Goal: Task Accomplishment & Management: Manage account settings

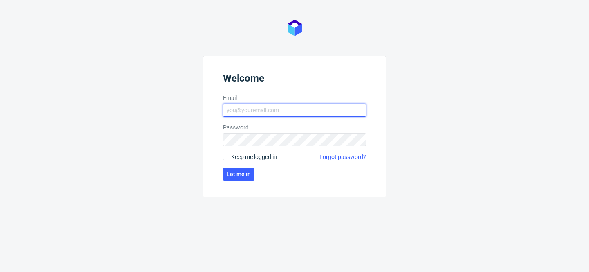
type input "[PERSON_NAME][EMAIL_ADDRESS][PERSON_NAME][DOMAIN_NAME]"
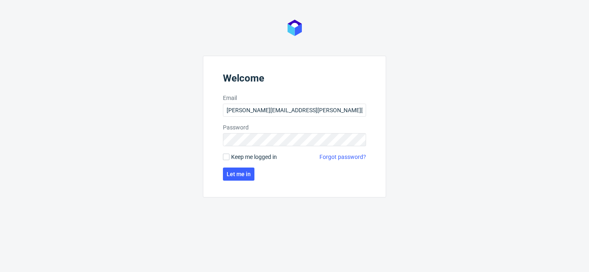
click at [250, 157] on span "Keep me logged in" at bounding box center [254, 157] width 46 height 8
click at [230, 157] on input "Keep me logged in" at bounding box center [226, 156] width 7 height 7
checkbox input "true"
click at [239, 173] on span "Let me in" at bounding box center [239, 174] width 24 height 6
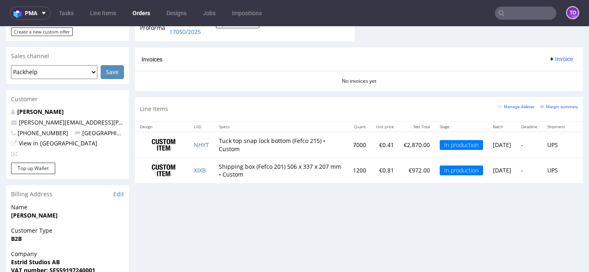
scroll to position [333, 0]
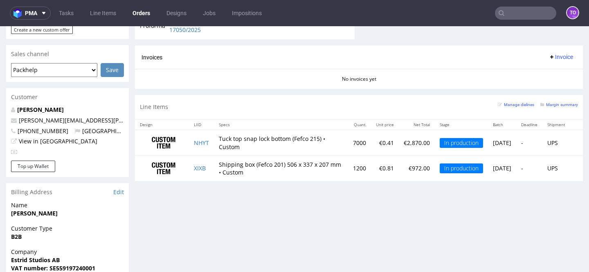
click at [504, 14] on input "text" at bounding box center [525, 13] width 61 height 13
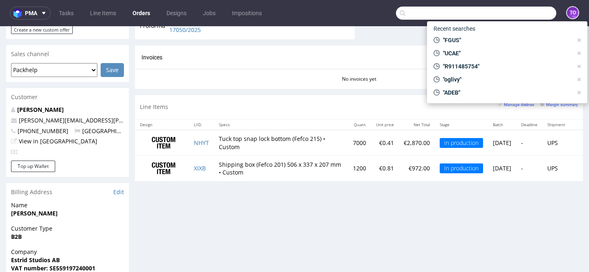
paste input "FGUS"
type input "FGUS"
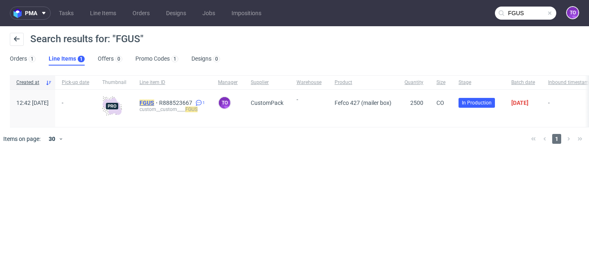
click at [154, 101] on mark "FGUS" at bounding box center [147, 102] width 15 height 7
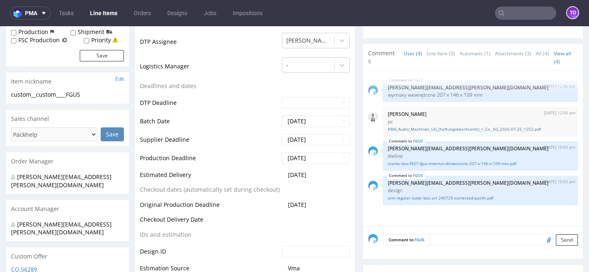
scroll to position [298, 0]
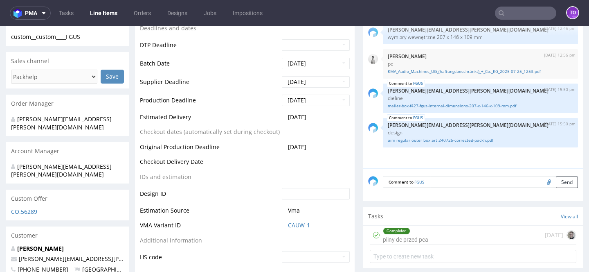
click at [444, 184] on textarea at bounding box center [504, 181] width 148 height 11
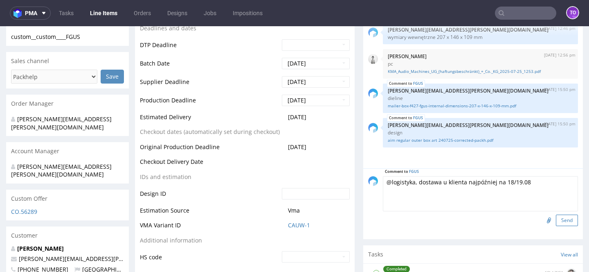
type textarea "@logistyka, dostawa u klienta najpóźniej na 18/19.08"
click at [561, 215] on button "Send" at bounding box center [567, 219] width 22 height 11
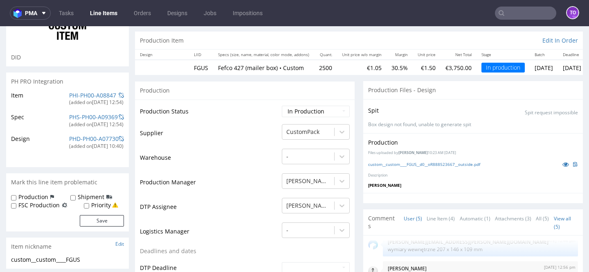
scroll to position [127, 0]
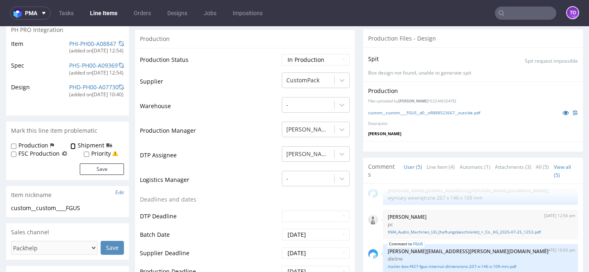
click at [72, 146] on input "Shipment" at bounding box center [72, 146] width 5 height 7
checkbox input "true"
click at [101, 169] on button "Save" at bounding box center [102, 168] width 44 height 11
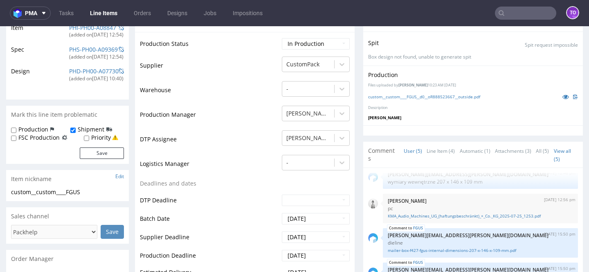
scroll to position [156, 0]
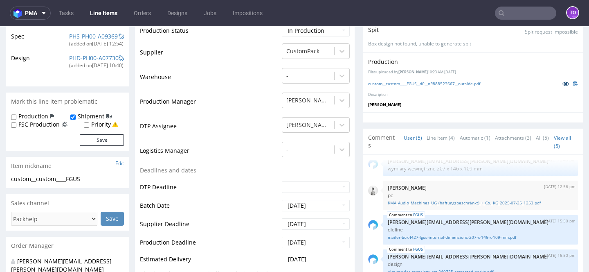
click at [563, 84] on icon at bounding box center [566, 84] width 7 height 6
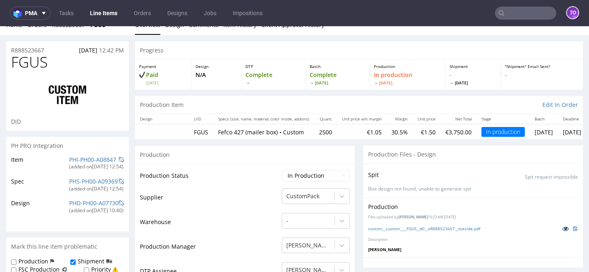
scroll to position [52, 0]
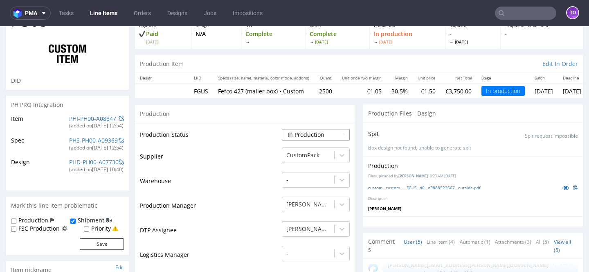
click at [296, 132] on select "Waiting for Artwork Waiting for Diecut Waiting for Mockup Waiting for DTP Waiti…" at bounding box center [316, 134] width 68 height 11
select select "production_complete"
click at [282, 129] on select "Waiting for Artwork Waiting for Diecut Waiting for Mockup Waiting for DTP Waiti…" at bounding box center [316, 134] width 68 height 11
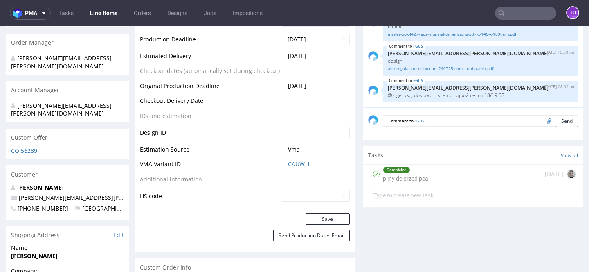
scroll to position [396, 0]
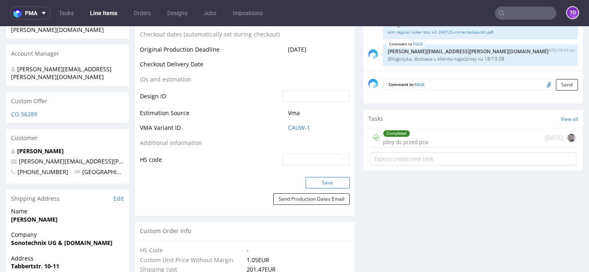
click at [324, 185] on button "Save" at bounding box center [328, 182] width 44 height 11
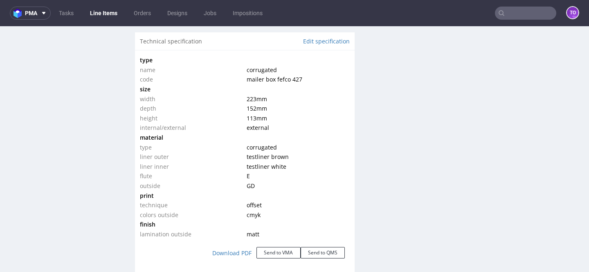
scroll to position [843, 0]
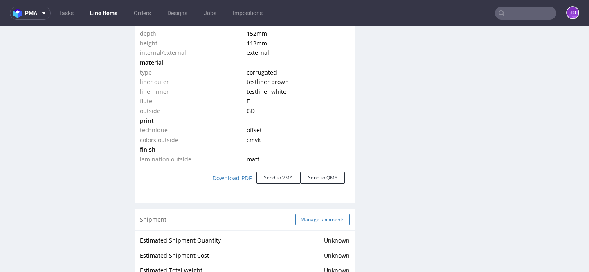
click at [316, 218] on button "Manage shipments" at bounding box center [322, 219] width 54 height 11
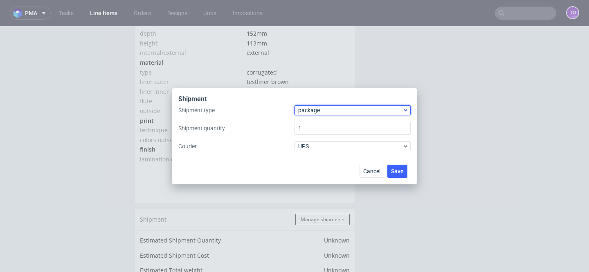
click at [309, 114] on div "package" at bounding box center [353, 110] width 116 height 10
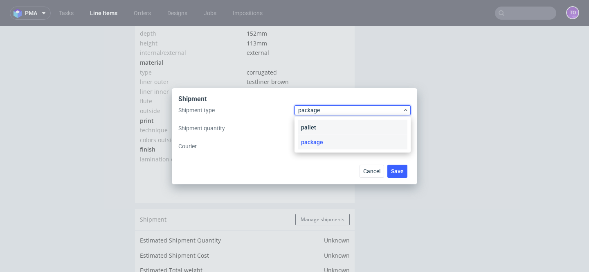
click at [309, 123] on div "pallet" at bounding box center [353, 127] width 110 height 15
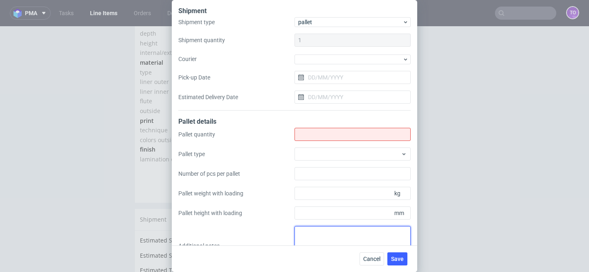
click at [315, 226] on textarea at bounding box center [353, 245] width 116 height 39
paste textarea "2 palety x 1313 szt., 120x80x160(h) cm, 225 kg/paleta Pick-up location: ul. Dłu…"
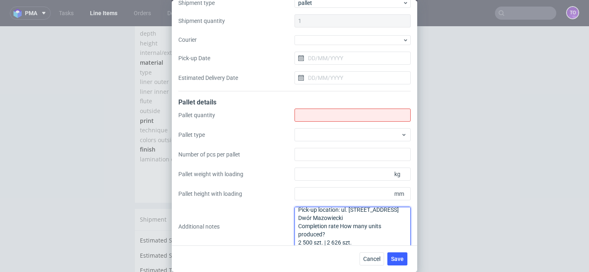
type textarea "2 palety x 1313 szt., 120x80x160(h) cm, 225 kg/paleta Pick-up location: ul. Dłu…"
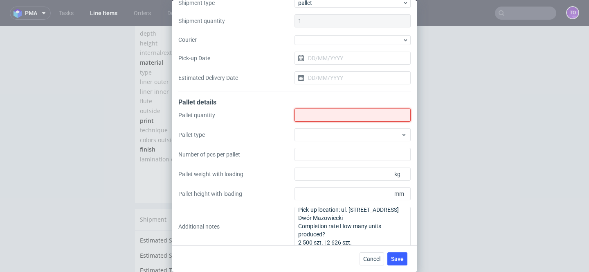
click at [321, 111] on input "Shipment type" at bounding box center [353, 114] width 116 height 13
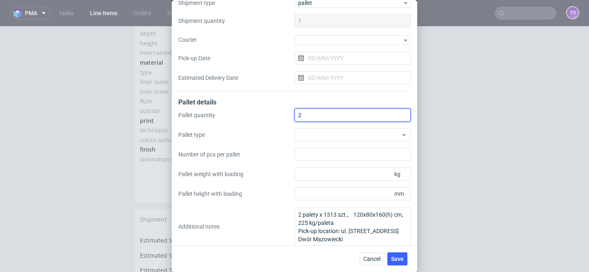
scroll to position [26, 0]
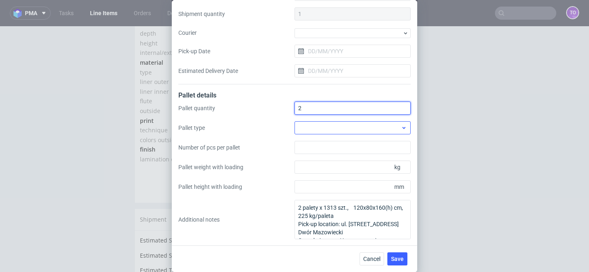
type input "2"
click at [330, 126] on div at bounding box center [353, 127] width 116 height 13
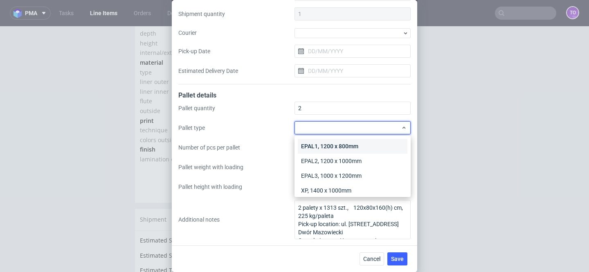
click at [342, 148] on div "EPAL1, 1200 x 800mm" at bounding box center [353, 146] width 110 height 15
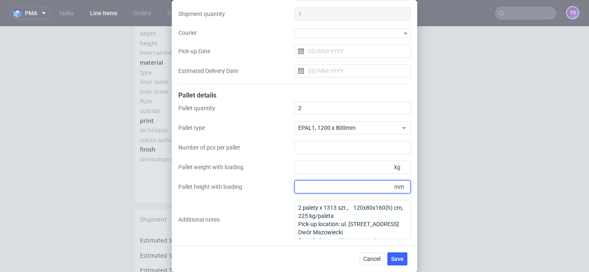
click at [341, 186] on input "Pallet height with loading" at bounding box center [353, 186] width 116 height 13
type input "1600"
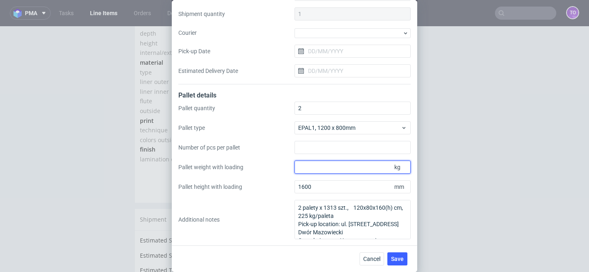
click at [341, 171] on input "Pallet weight with loading" at bounding box center [353, 166] width 116 height 13
type input "225"
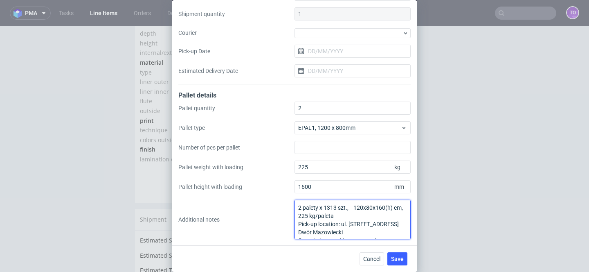
drag, startPoint x: 347, startPoint y: 216, endPoint x: 295, endPoint y: 204, distance: 53.4
click at [295, 204] on textarea "2 palety x 1313 szt., 120x80x160(h) cm, 225 kg/paleta Pick-up location: ul. Dłu…" at bounding box center [353, 219] width 116 height 39
drag, startPoint x: 358, startPoint y: 229, endPoint x: 298, endPoint y: 212, distance: 61.9
click at [298, 212] on textarea "Pick-up location: ul. Długa 51, 05-100 Nowy Dwór Mazowiecki Completion rate How…" at bounding box center [353, 219] width 116 height 39
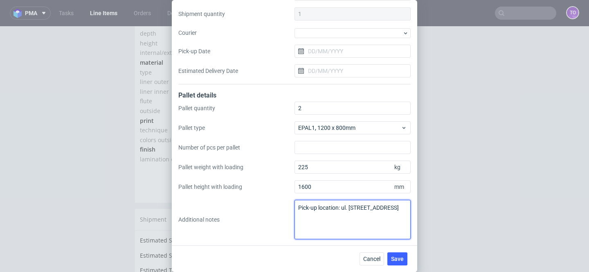
scroll to position [0, 0]
type textarea "Pick-up location: ul. Długa 51, 05-100 Nowy Dwór Mazowiecki"
click at [394, 256] on span "Save" at bounding box center [397, 259] width 13 height 6
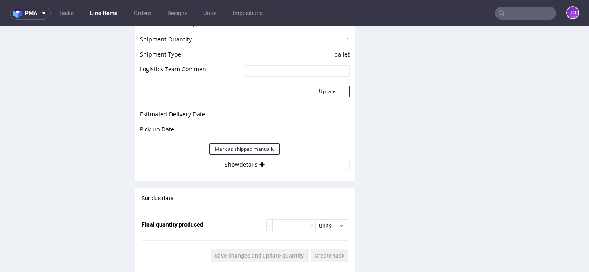
scroll to position [1129, 0]
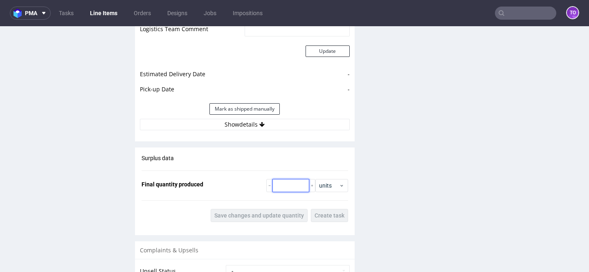
click at [285, 188] on input "number" at bounding box center [290, 185] width 37 height 13
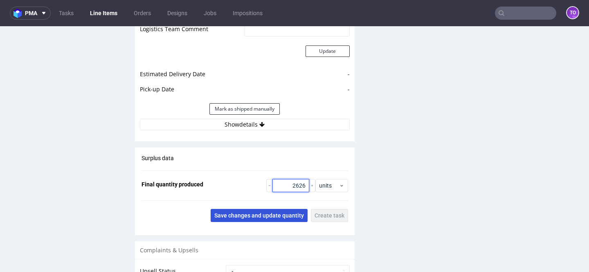
type input "2626"
click at [249, 220] on button "Save changes and update quantity" at bounding box center [259, 215] width 97 height 13
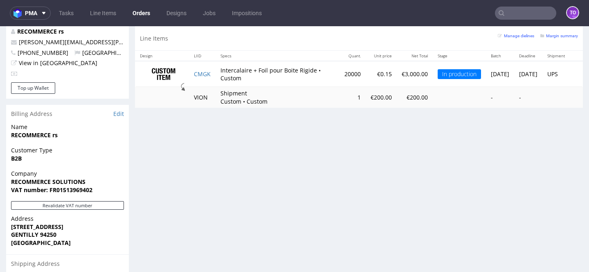
scroll to position [378, 0]
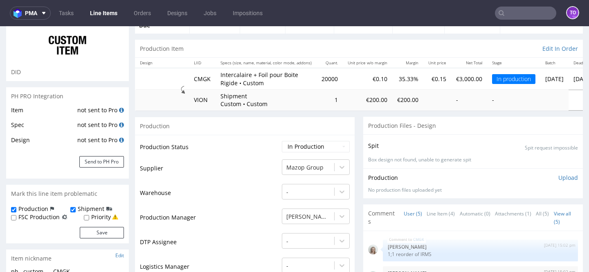
scroll to position [120, 0]
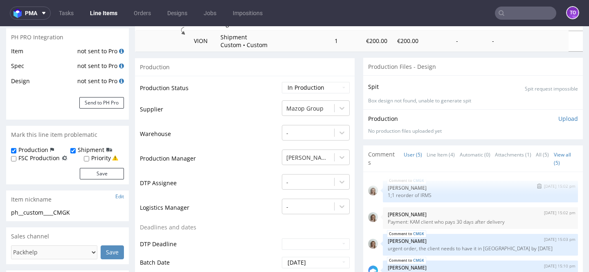
click at [419, 192] on p "1;1 reorder of IRMS" at bounding box center [480, 195] width 185 height 6
click at [419, 197] on p "1;1 reorder of IRMS" at bounding box center [480, 195] width 185 height 6
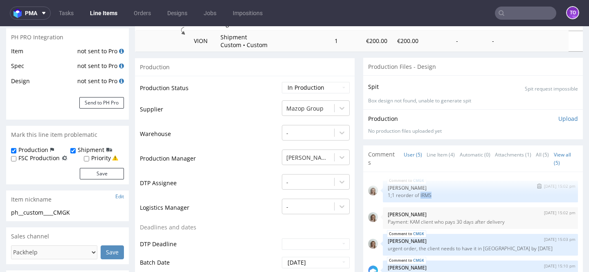
copy p "IRMS"
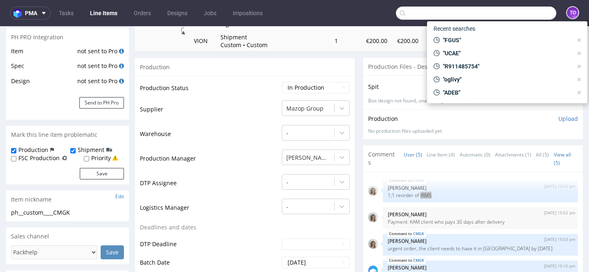
click at [518, 14] on input "text" at bounding box center [476, 13] width 160 height 13
paste input "IRMS"
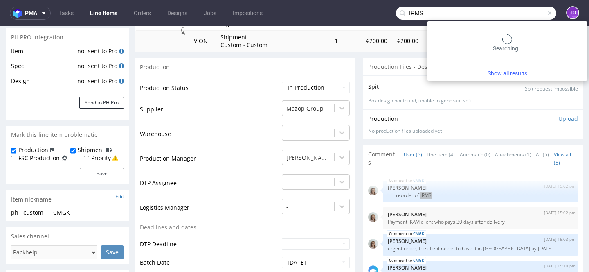
type input "IRMS"
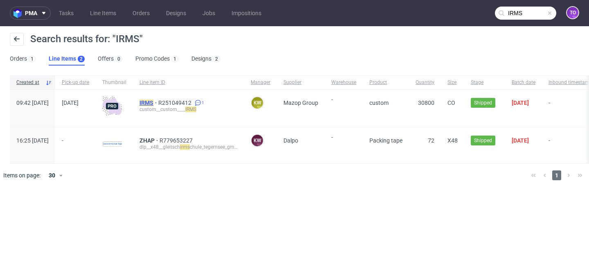
click at [153, 103] on mark "IRMS" at bounding box center [147, 102] width 14 height 7
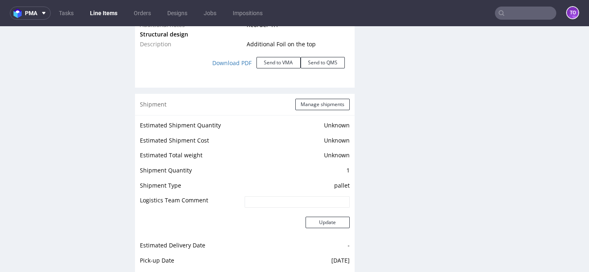
scroll to position [944, 0]
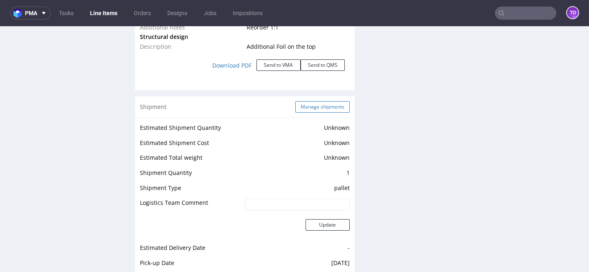
click at [333, 106] on button "Manage shipments" at bounding box center [322, 106] width 54 height 11
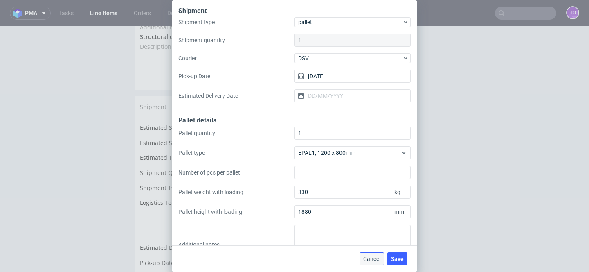
click at [368, 262] on button "Cancel" at bounding box center [372, 258] width 25 height 13
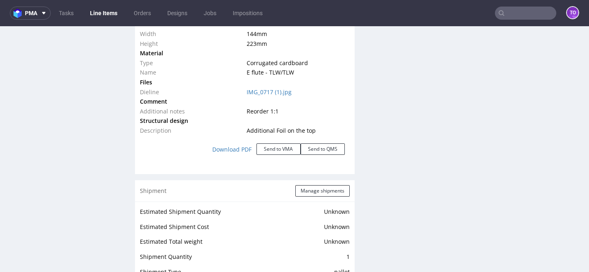
scroll to position [861, 0]
click at [324, 194] on button "Manage shipments" at bounding box center [322, 189] width 54 height 11
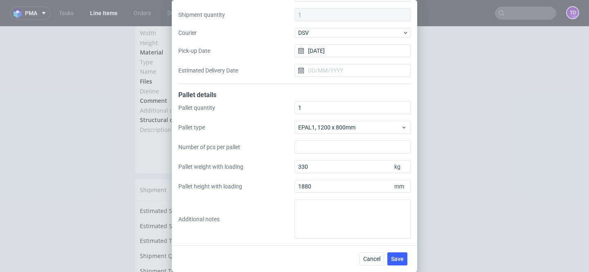
scroll to position [0, 0]
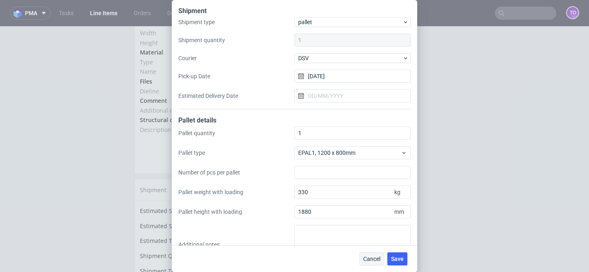
click at [371, 259] on span "Cancel" at bounding box center [371, 259] width 17 height 6
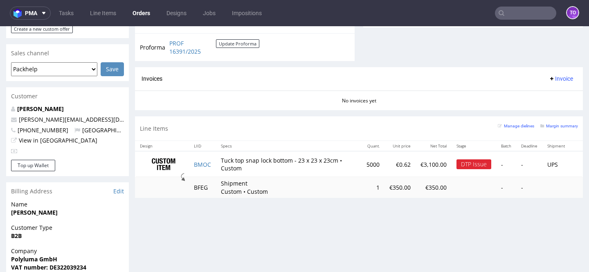
scroll to position [377, 0]
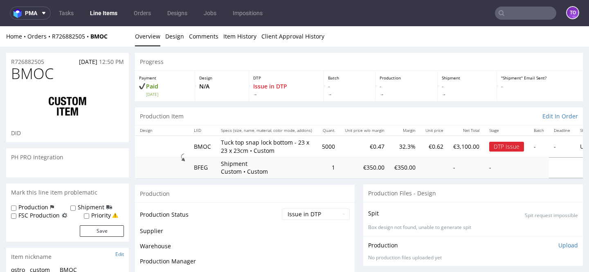
scroll to position [23, 0]
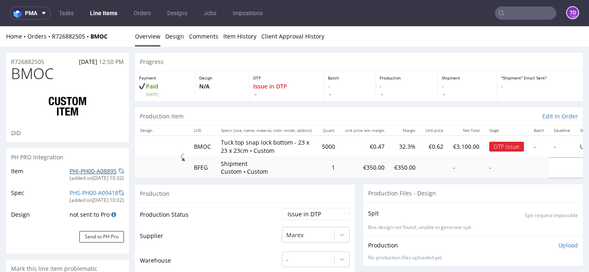
click at [100, 171] on link "PHI-PH00-A08895" at bounding box center [93, 171] width 47 height 8
